Goal: Information Seeking & Learning: Learn about a topic

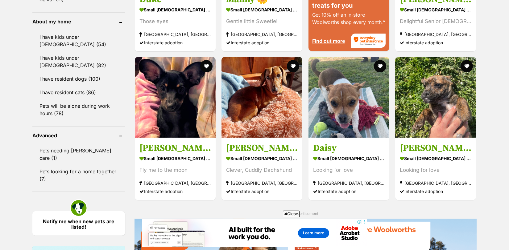
scroll to position [702, 0]
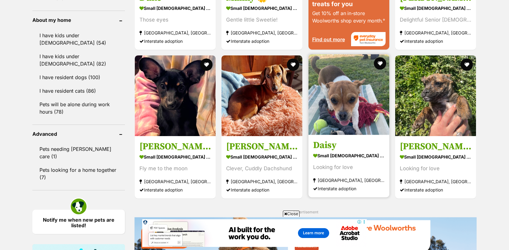
click at [326, 148] on h3 "Daisy" at bounding box center [349, 146] width 72 height 12
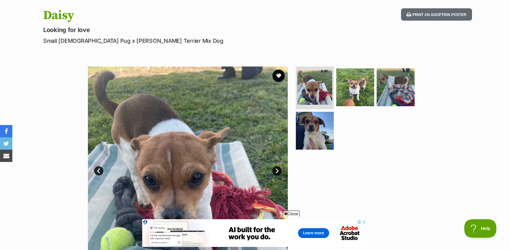
click at [274, 171] on link "Next" at bounding box center [276, 171] width 9 height 9
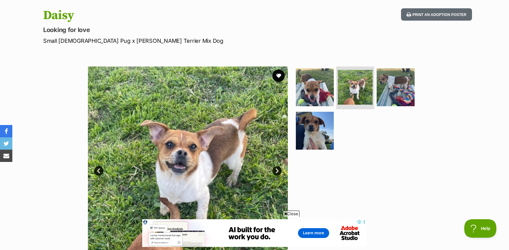
click at [274, 171] on link "Next" at bounding box center [276, 171] width 9 height 9
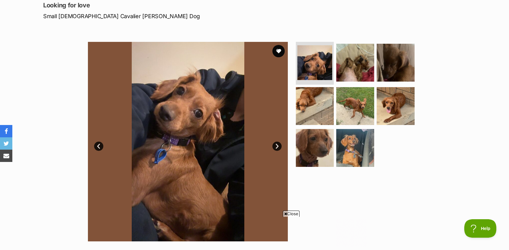
click at [277, 145] on link "Next" at bounding box center [276, 146] width 9 height 9
